Goal: Task Accomplishment & Management: Use online tool/utility

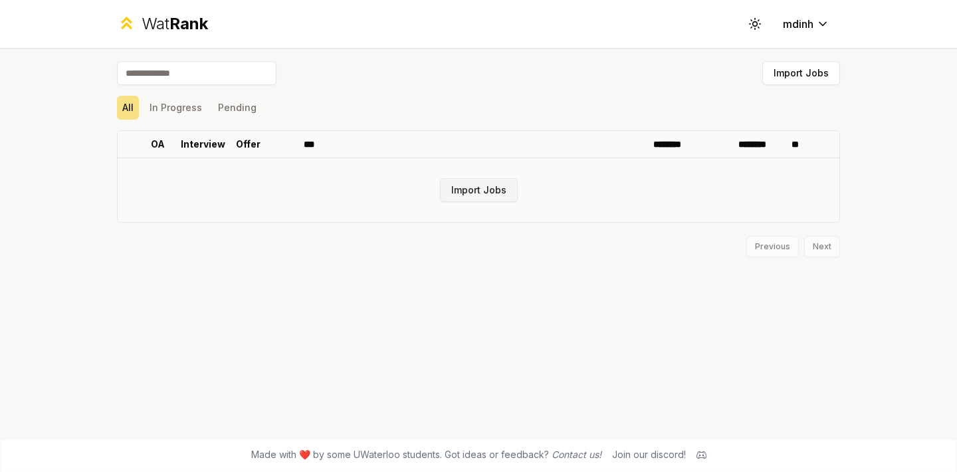
click at [482, 196] on button "Import Jobs" at bounding box center [479, 190] width 78 height 24
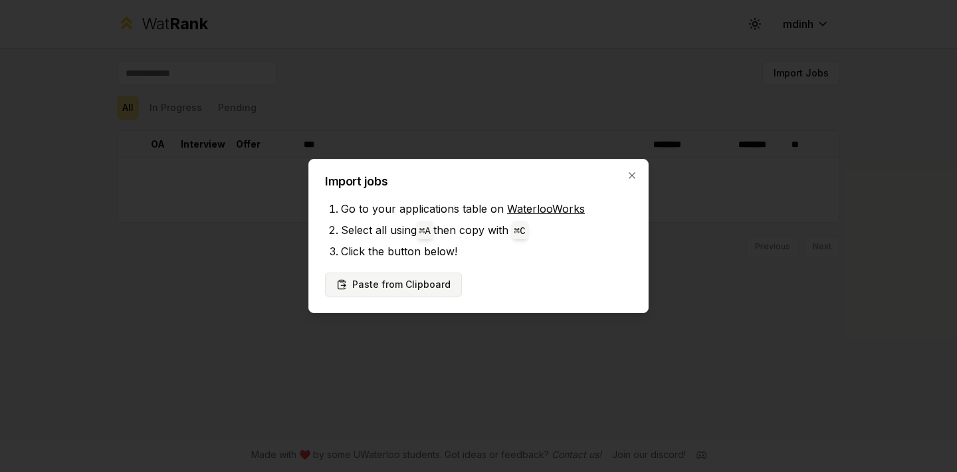
click at [431, 282] on button "Paste from Clipboard" at bounding box center [393, 284] width 137 height 24
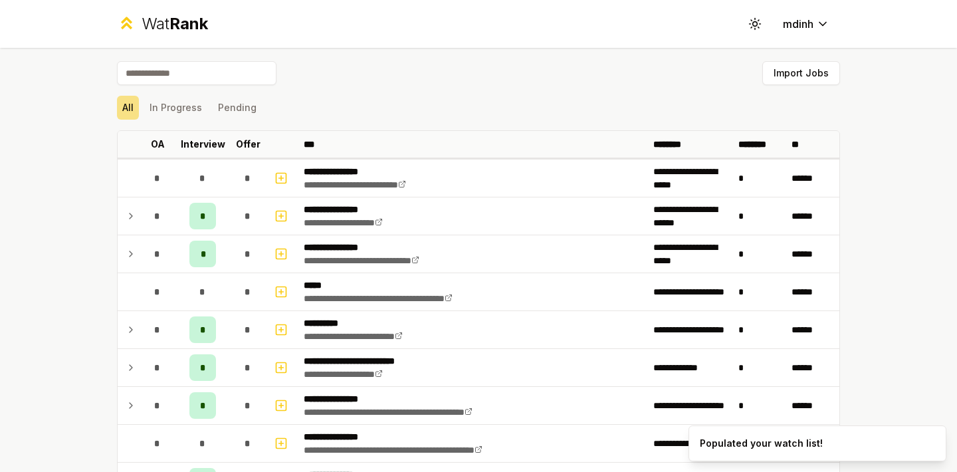
scroll to position [14, 0]
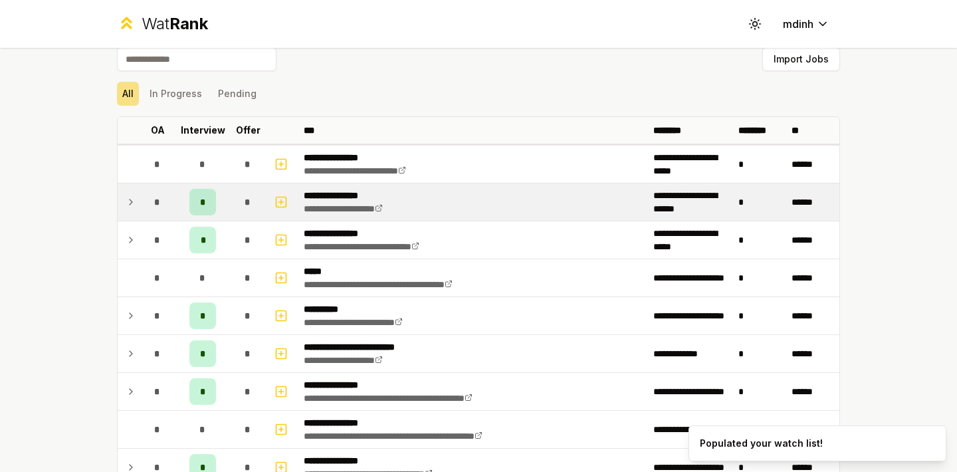
click at [203, 199] on span "*" at bounding box center [203, 201] width 6 height 13
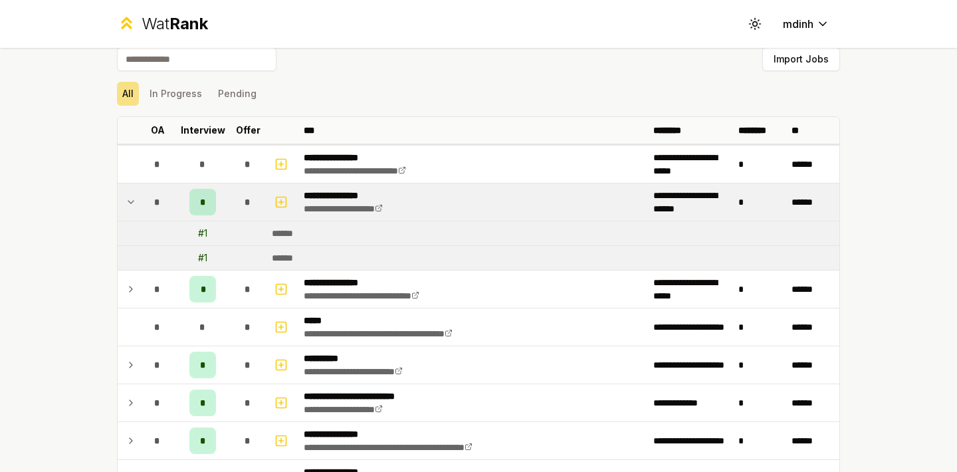
click at [203, 199] on span "*" at bounding box center [203, 201] width 6 height 13
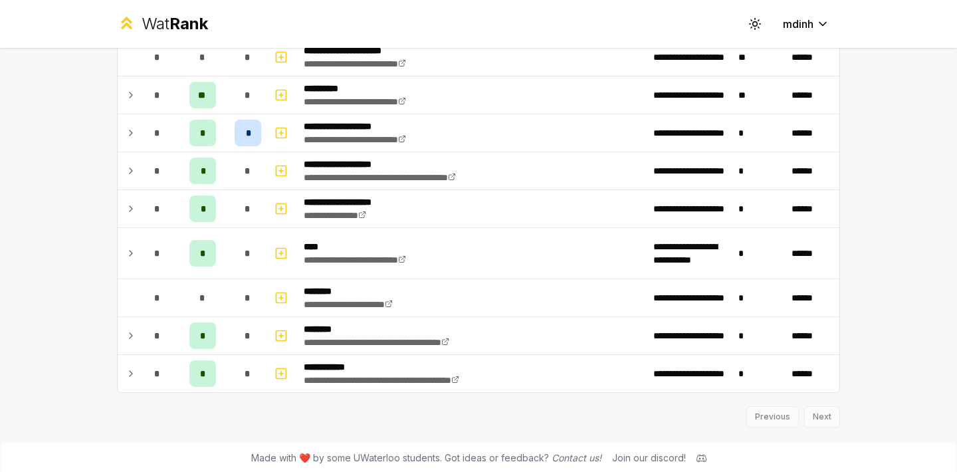
scroll to position [1450, 0]
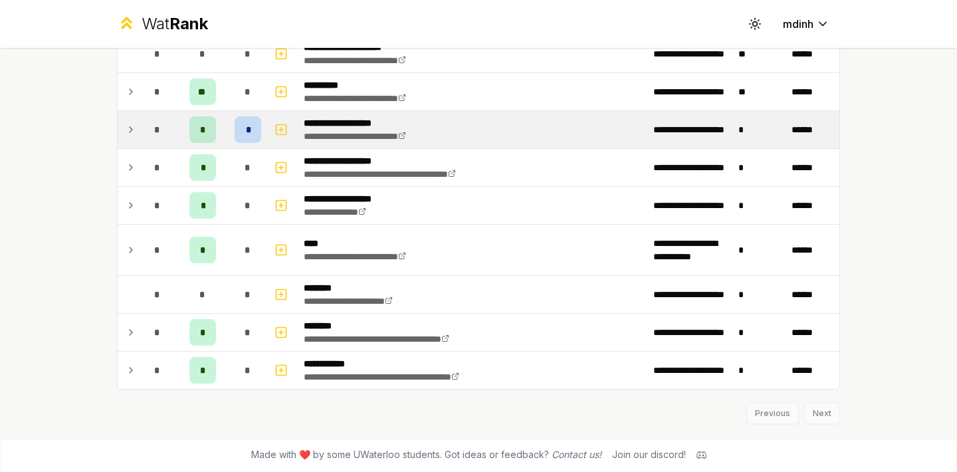
click at [211, 133] on div "*" at bounding box center [202, 129] width 27 height 27
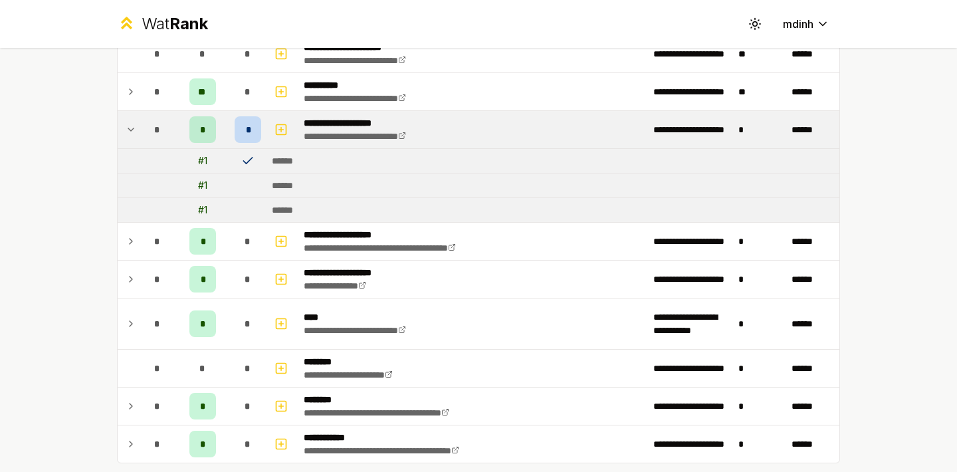
click at [248, 162] on icon at bounding box center [247, 160] width 13 height 13
click at [244, 162] on icon at bounding box center [247, 160] width 9 height 6
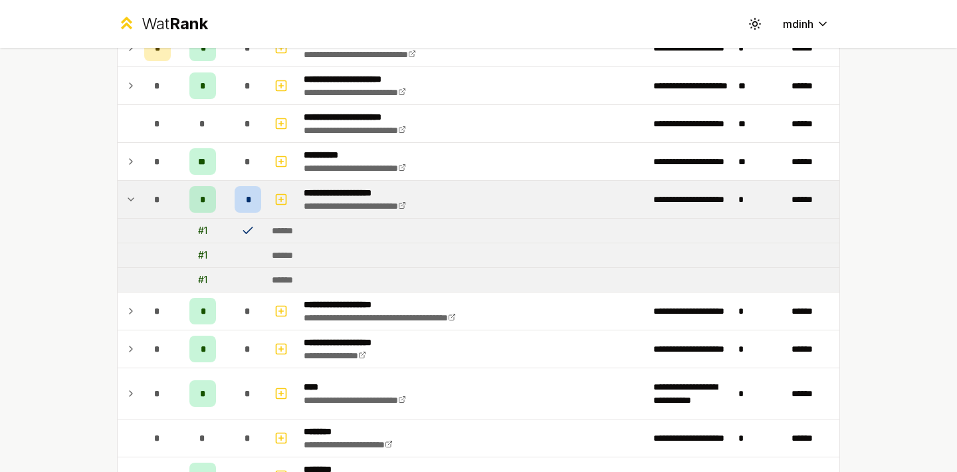
scroll to position [1342, 0]
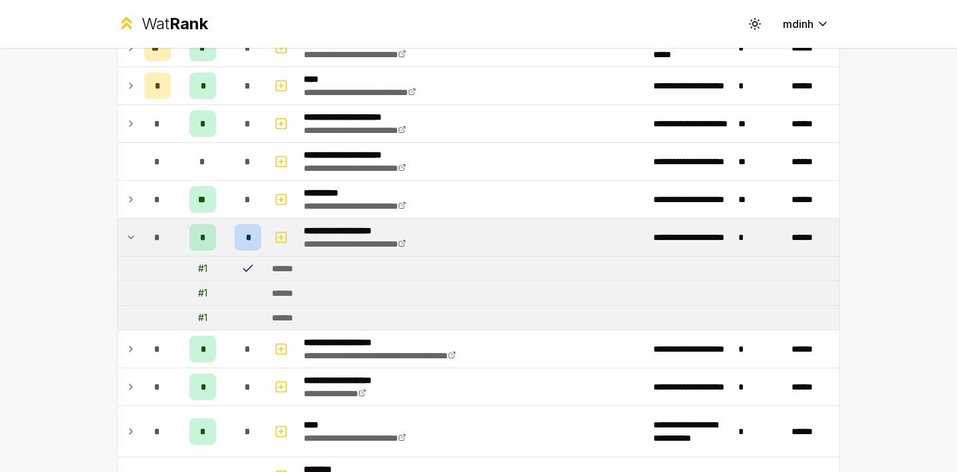
click at [250, 246] on div "*" at bounding box center [248, 237] width 27 height 27
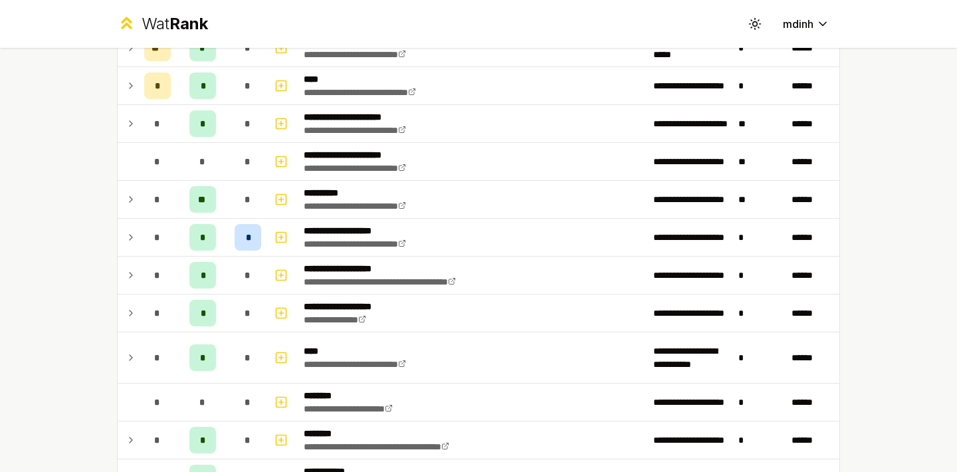
click at [64, 256] on div "**********" at bounding box center [478, 236] width 957 height 472
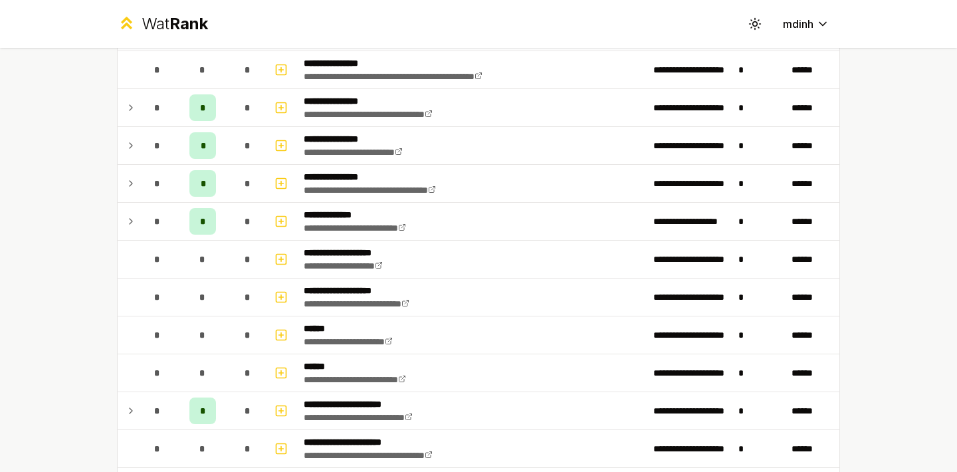
scroll to position [0, 0]
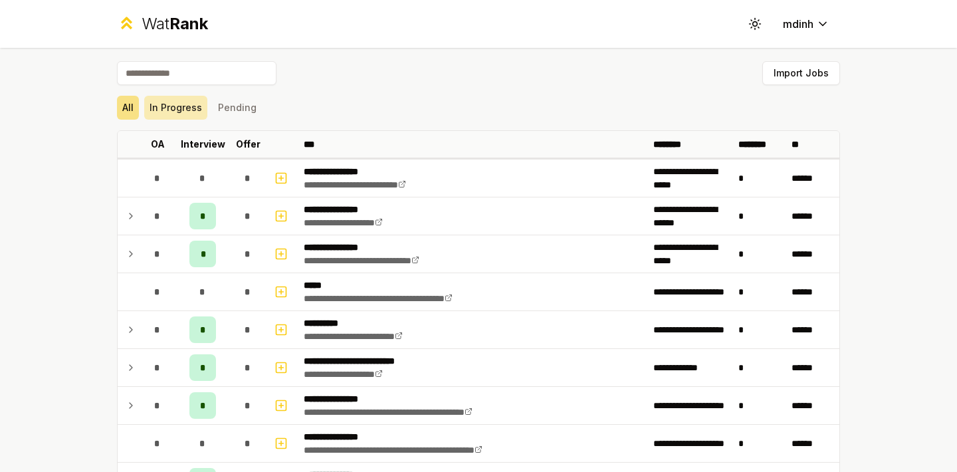
click at [188, 105] on button "In Progress" at bounding box center [175, 108] width 63 height 24
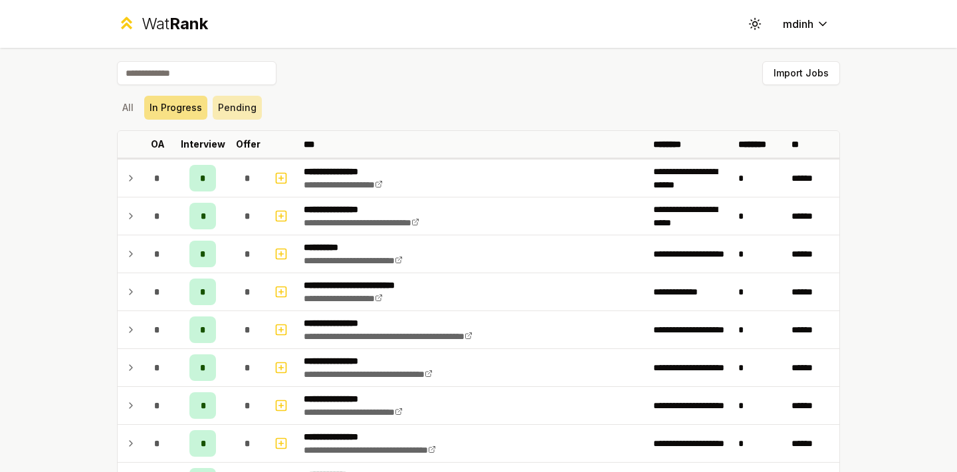
click at [224, 104] on button "Pending" at bounding box center [237, 108] width 49 height 24
